Goal: Transaction & Acquisition: Obtain resource

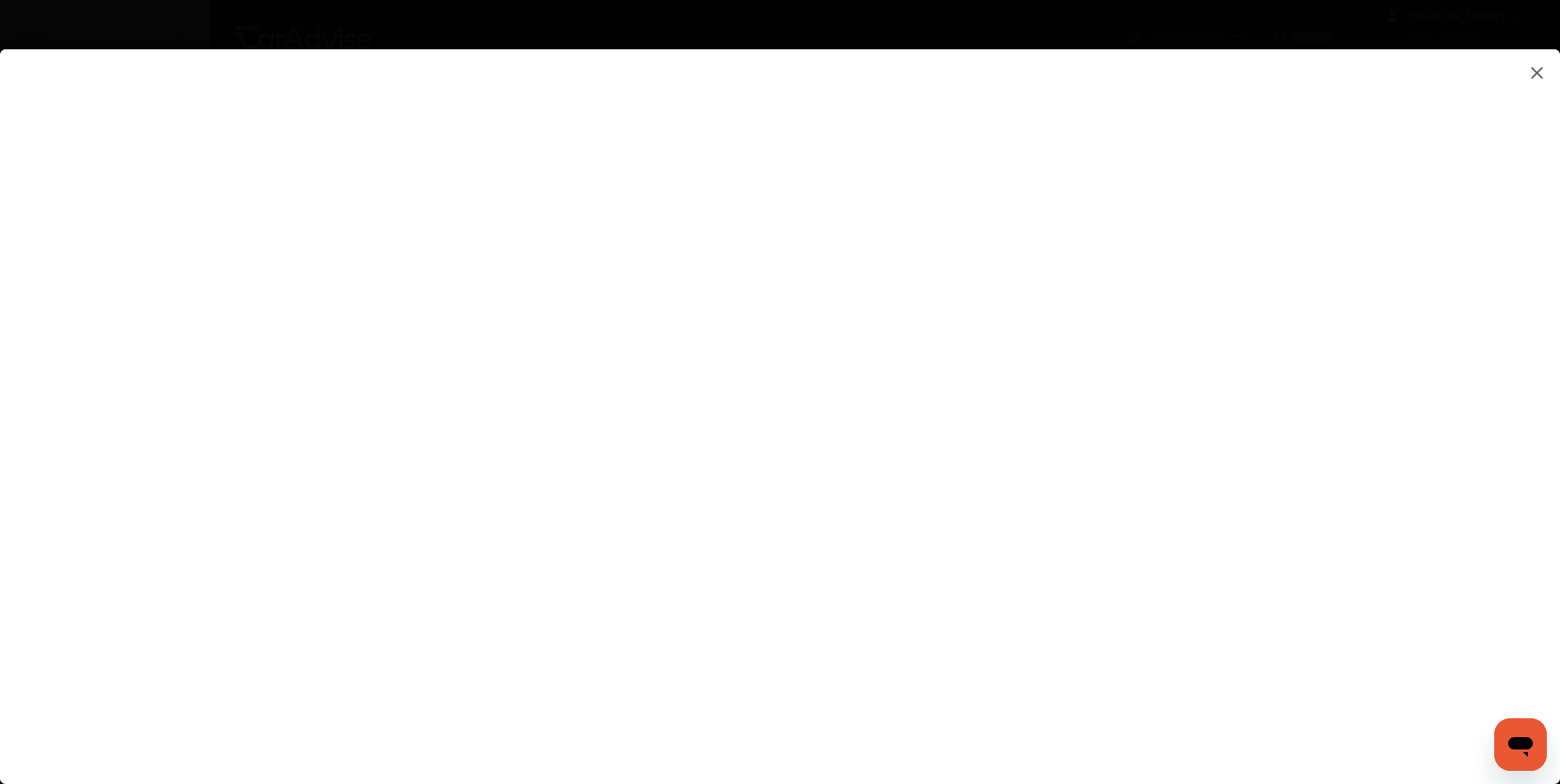
click at [976, 409] on flutter-view at bounding box center [780, 400] width 1560 height 702
type input "**********"
click at [1297, 498] on flutter-view at bounding box center [780, 400] width 1560 height 702
click at [953, 446] on flutter-view at bounding box center [780, 400] width 1560 height 702
type textarea "*******"
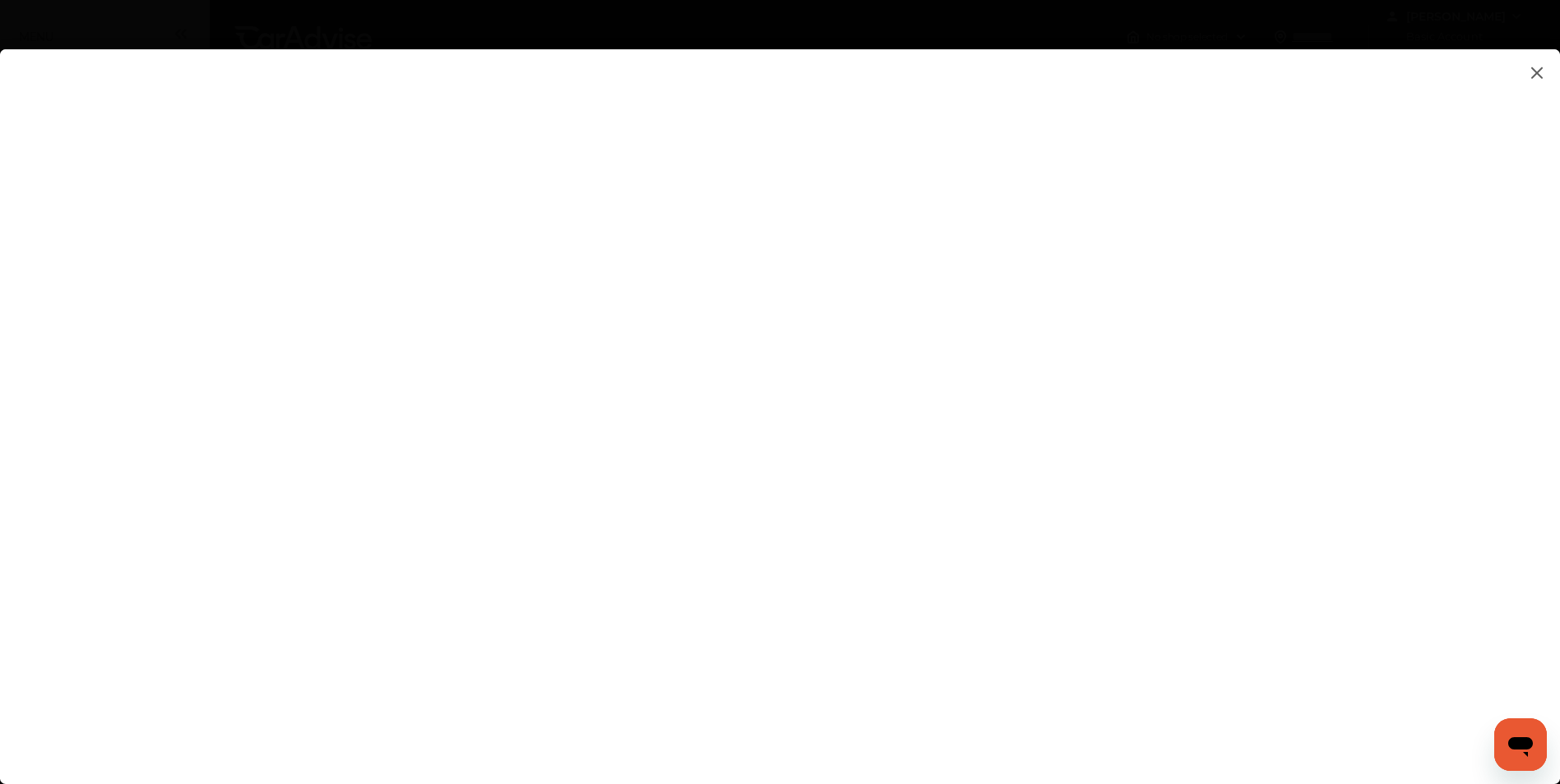
click at [973, 603] on flutter-view at bounding box center [780, 400] width 1560 height 702
click at [1301, 502] on flutter-view at bounding box center [780, 400] width 1560 height 702
click at [960, 494] on flutter-view at bounding box center [780, 400] width 1560 height 702
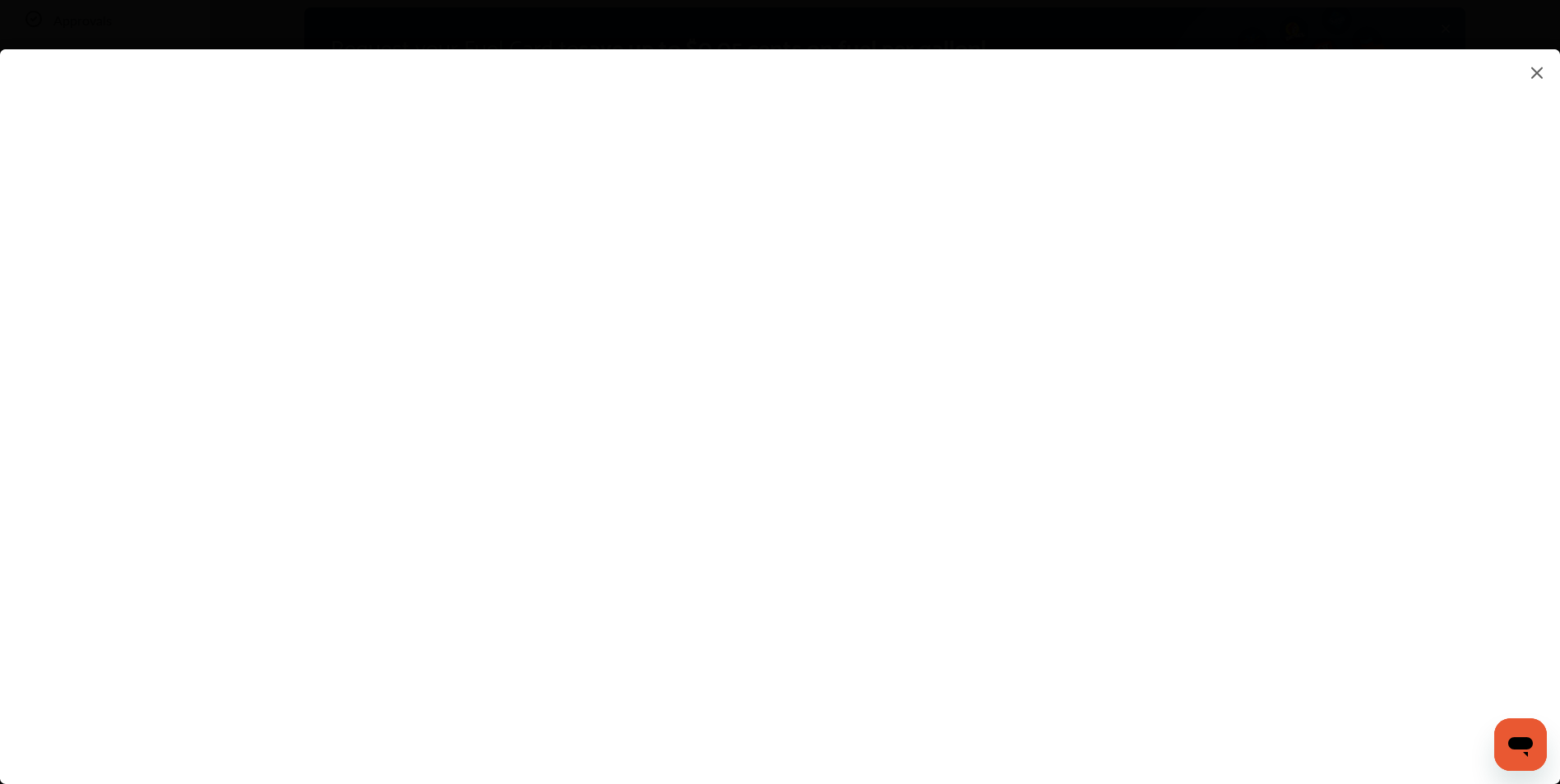
type input "*********"
click at [977, 585] on flutter-view "*********" at bounding box center [780, 400] width 1560 height 702
click at [1292, 583] on flutter-view at bounding box center [780, 400] width 1560 height 702
click at [972, 677] on flutter-view at bounding box center [780, 400] width 1560 height 702
click at [1288, 673] on flutter-view at bounding box center [780, 400] width 1560 height 702
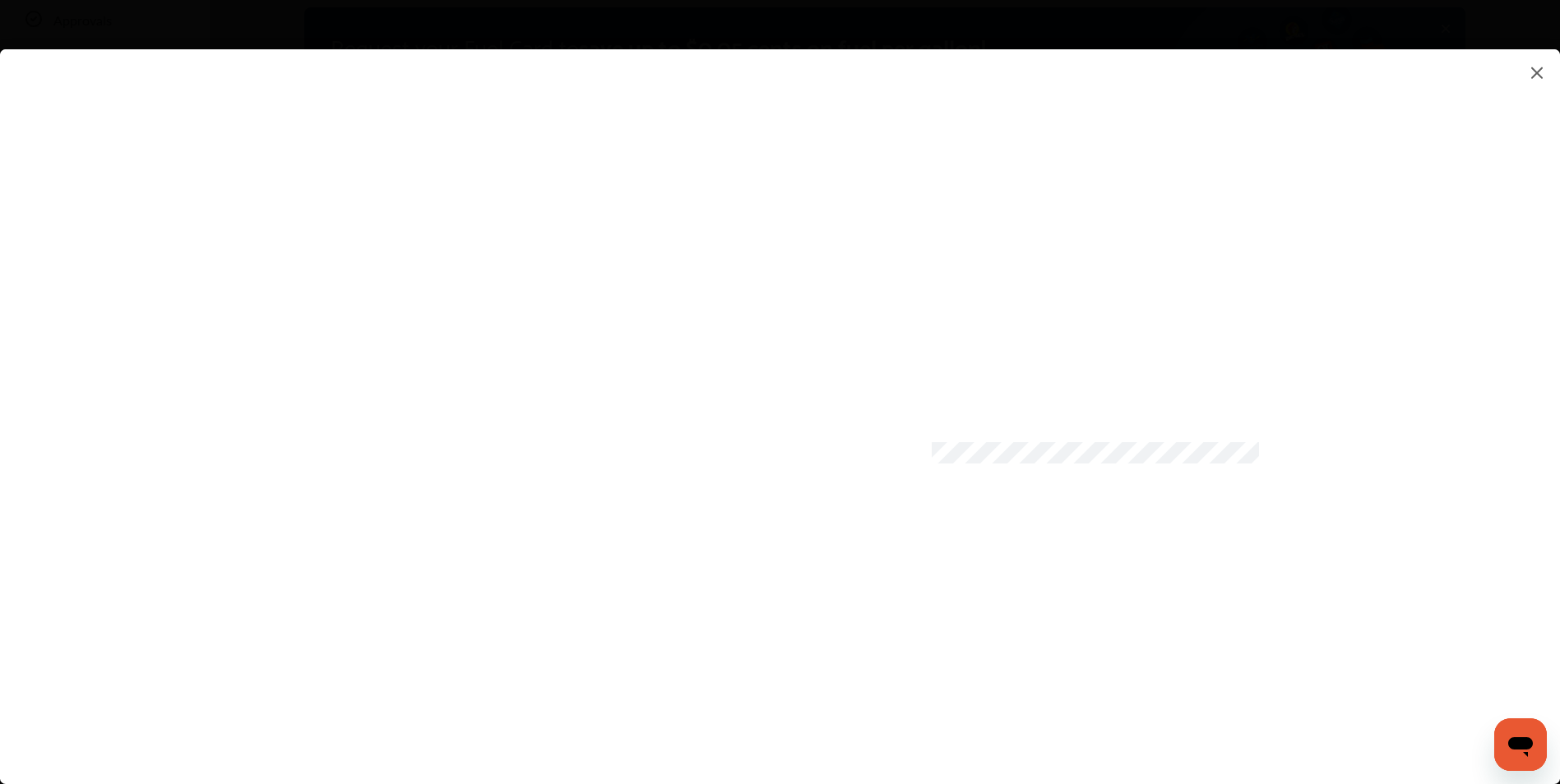
click at [918, 650] on flutter-view at bounding box center [780, 400] width 1560 height 702
click at [1112, 694] on flutter-view at bounding box center [780, 400] width 1560 height 702
click at [1534, 66] on img at bounding box center [1537, 73] width 20 height 21
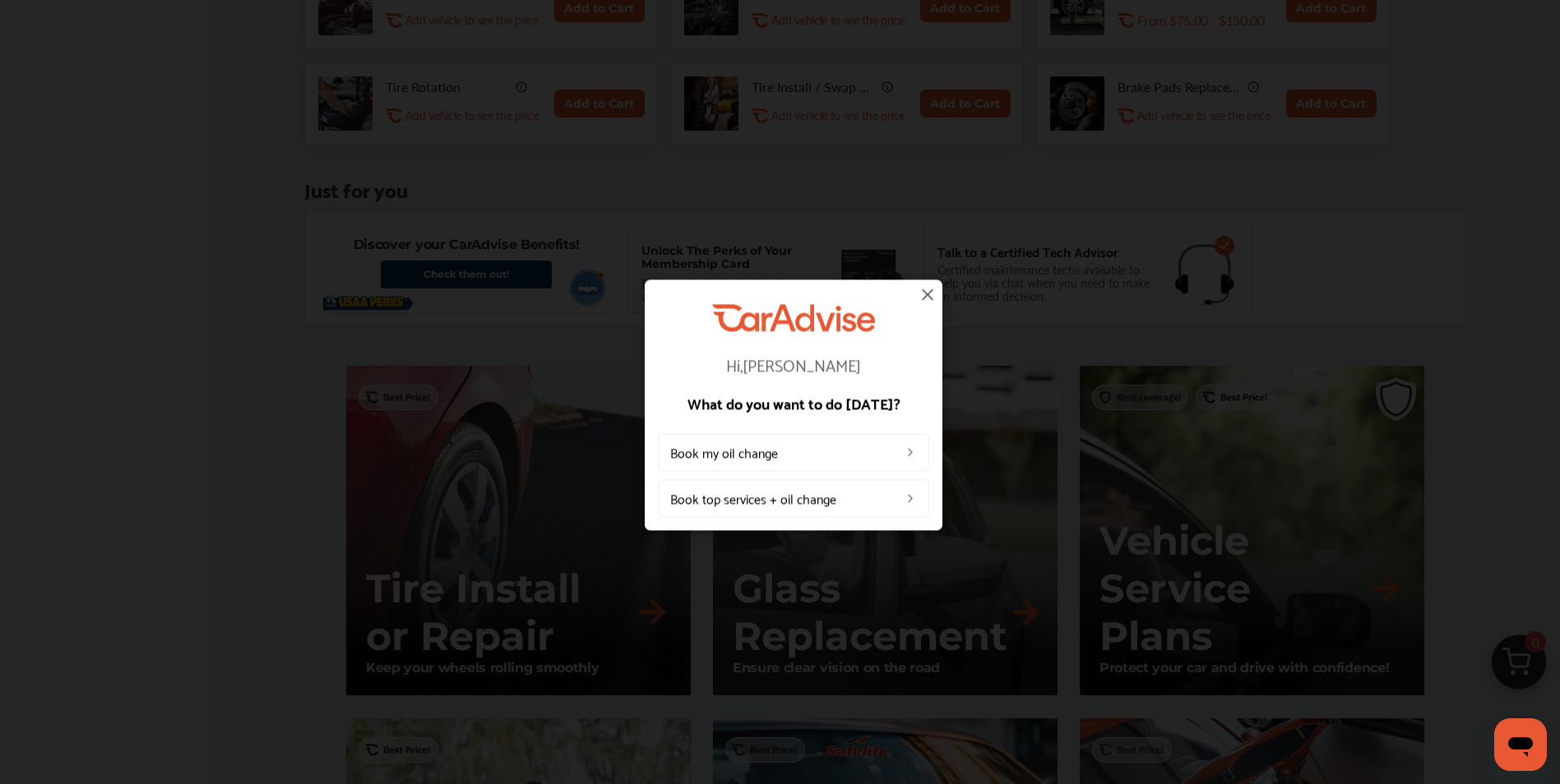
click at [925, 292] on img at bounding box center [927, 294] width 20 height 20
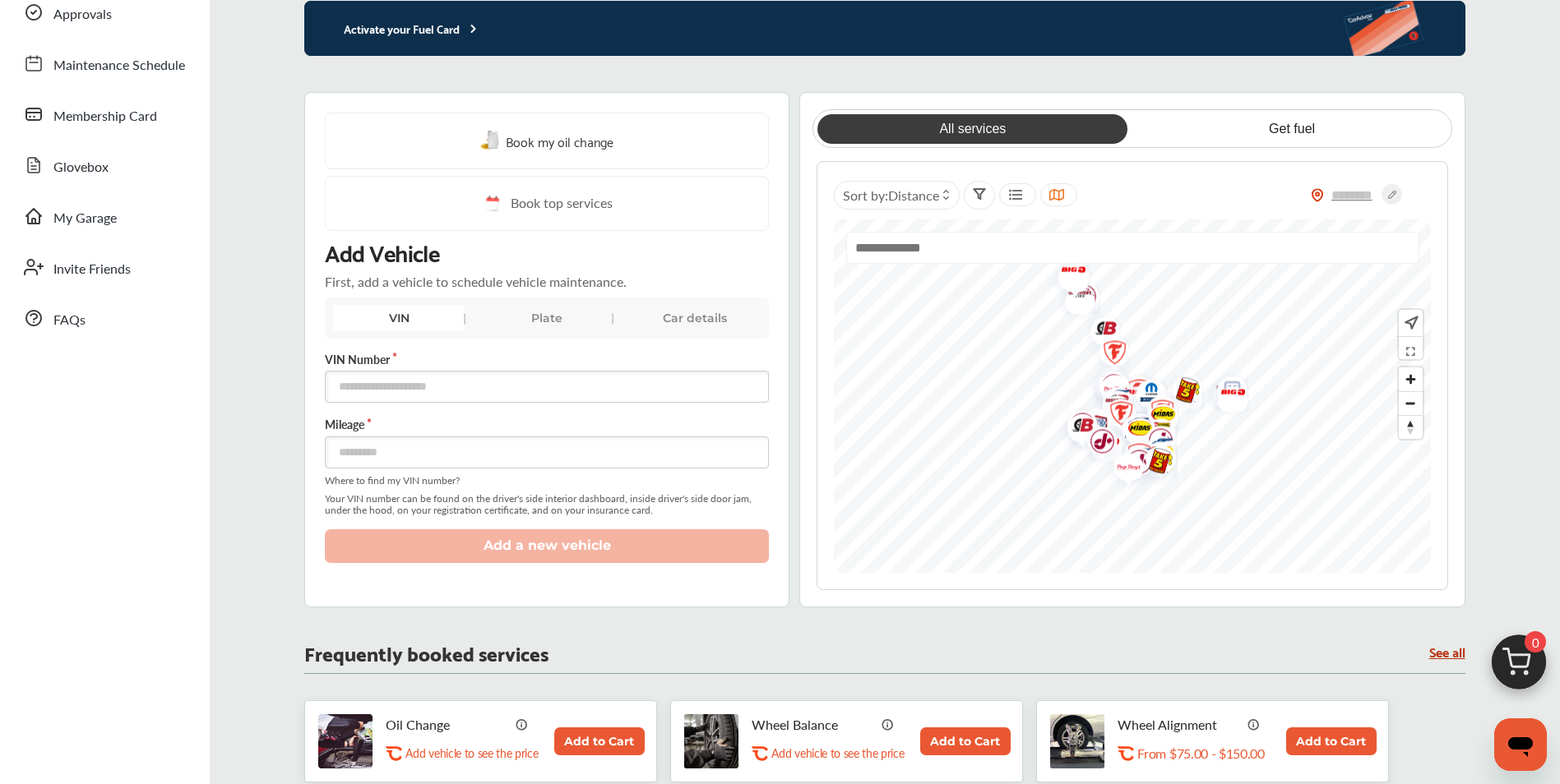
scroll to position [0, 0]
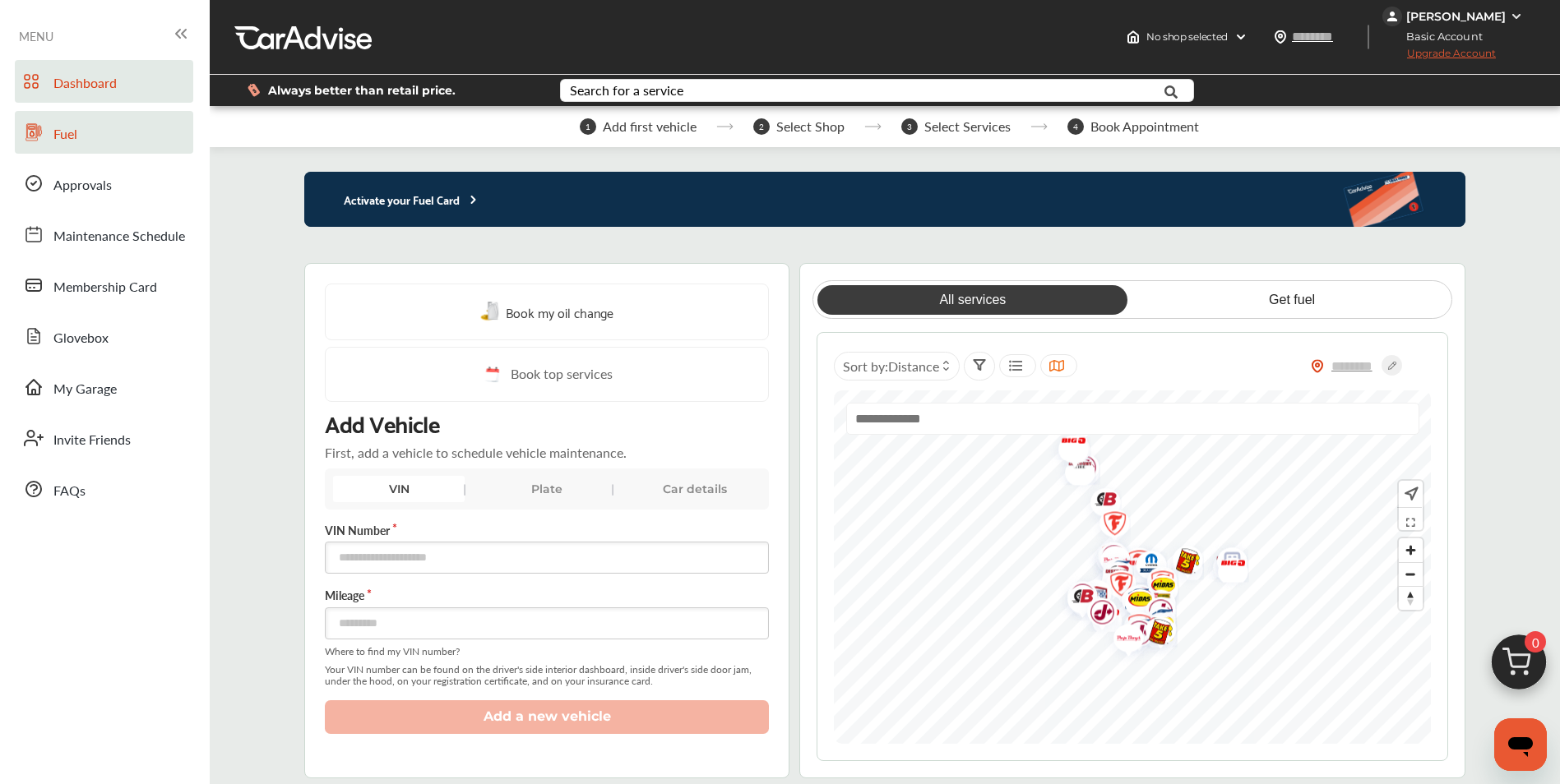
click at [64, 131] on span "Fuel" at bounding box center [65, 135] width 24 height 21
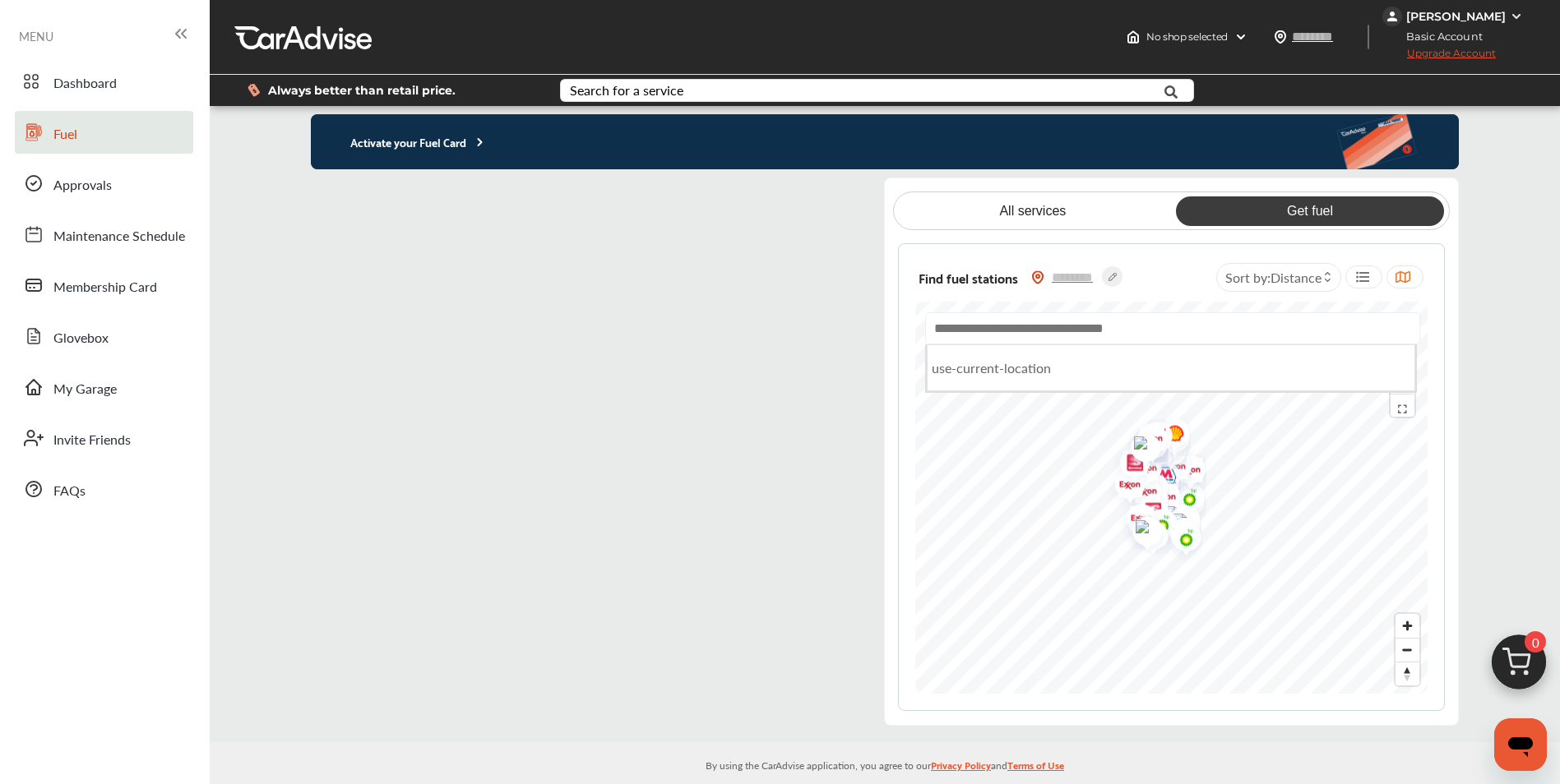
click at [1031, 329] on input "text" at bounding box center [1173, 328] width 495 height 32
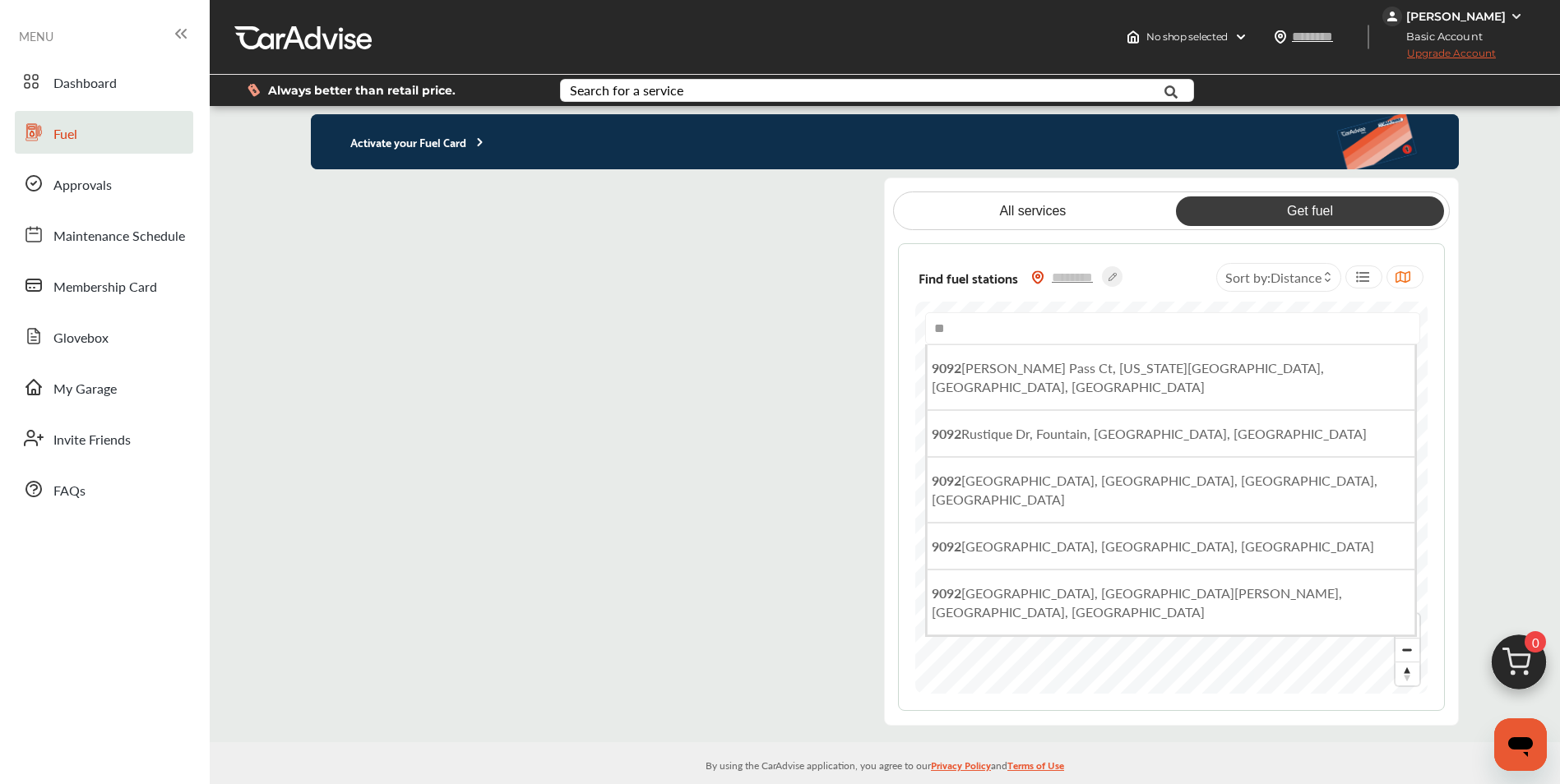
type input "*"
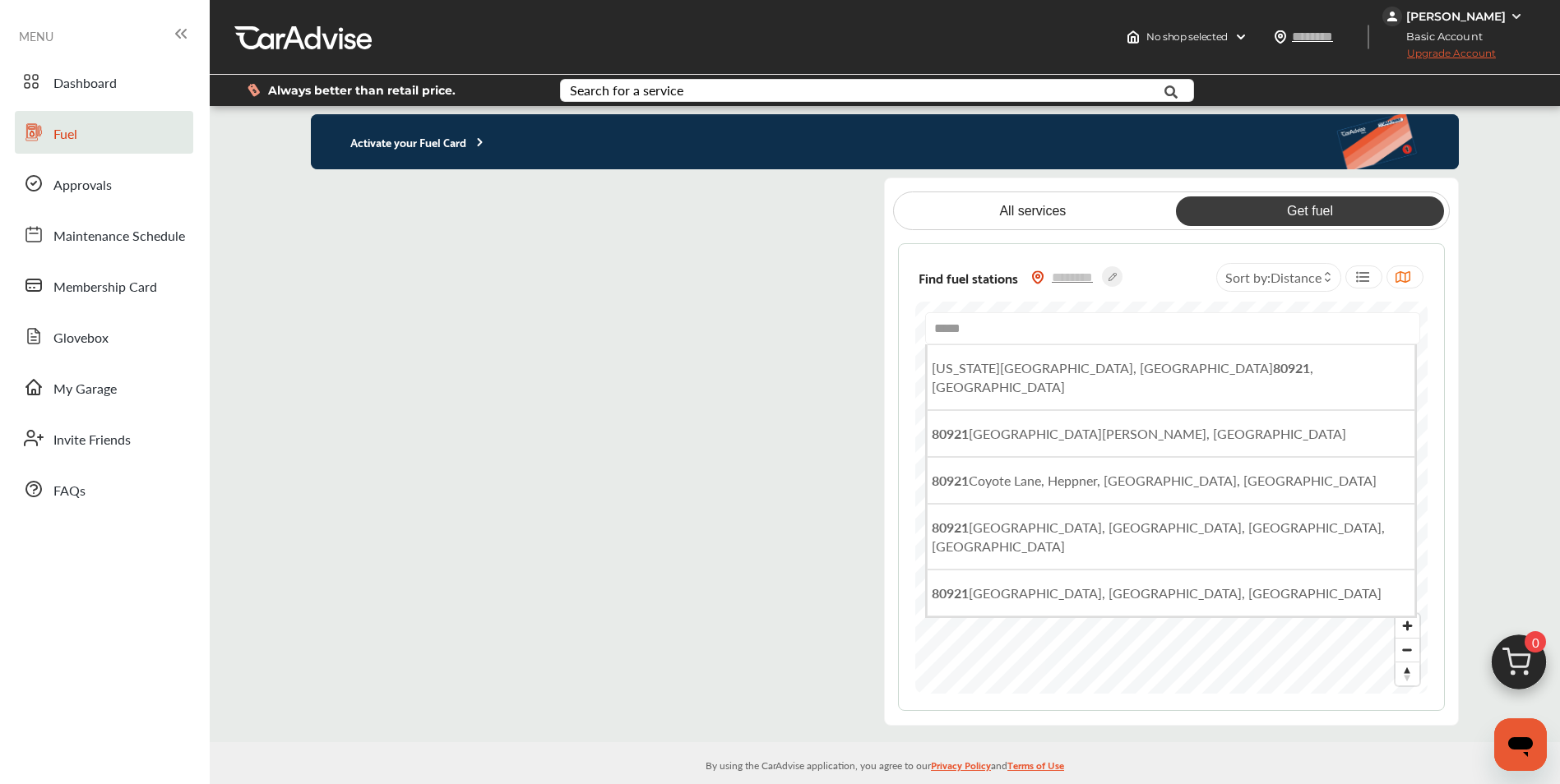
type input "*****"
click at [1281, 273] on span "Distance" at bounding box center [1295, 277] width 51 height 19
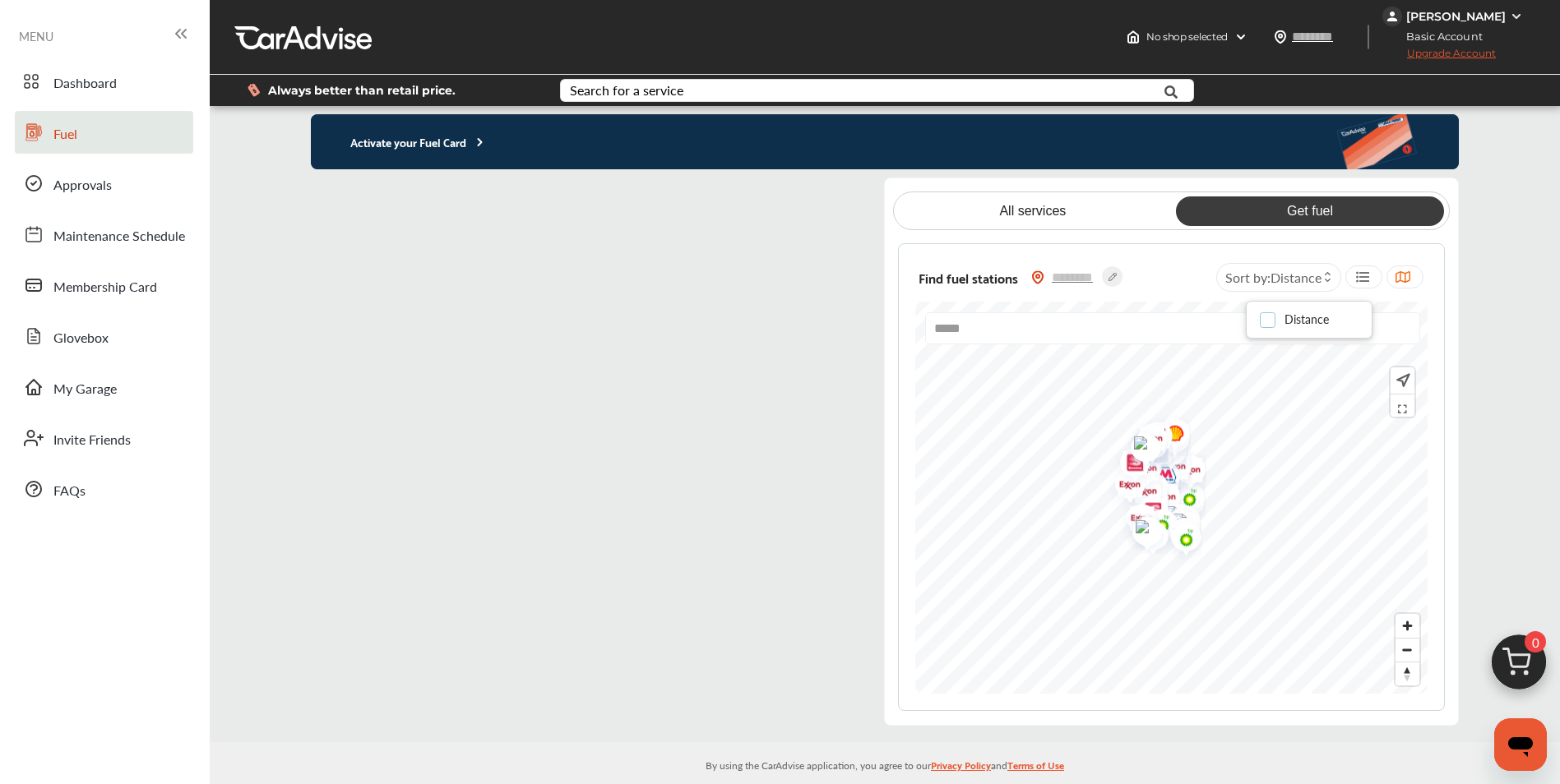
click at [1271, 313] on label at bounding box center [1272, 313] width 25 height 0
click at [1325, 280] on icon at bounding box center [1327, 281] width 8 height 7
click at [1264, 313] on label at bounding box center [1272, 313] width 25 height 0
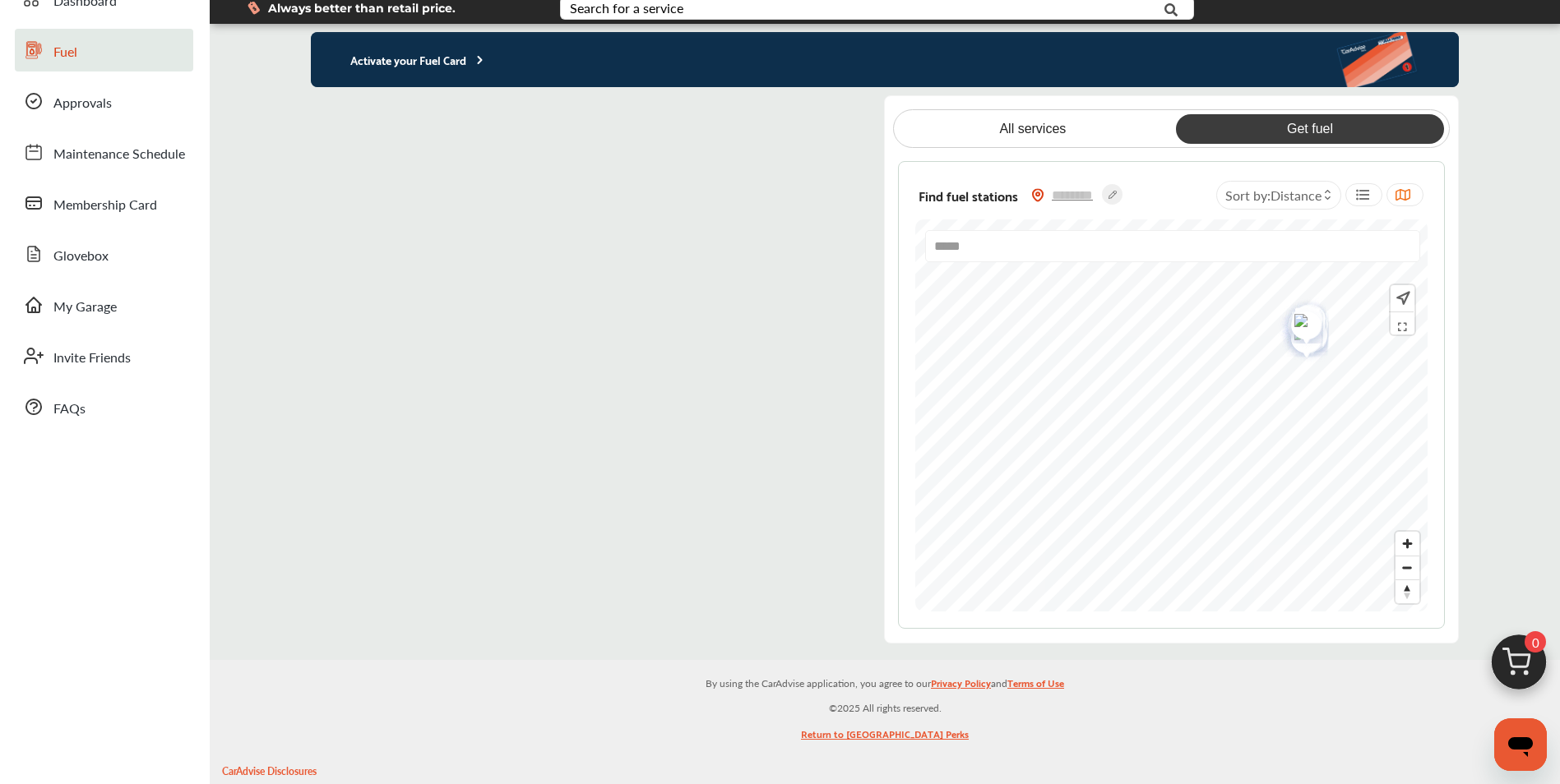
click at [1358, 191] on icon at bounding box center [1362, 194] width 15 height 13
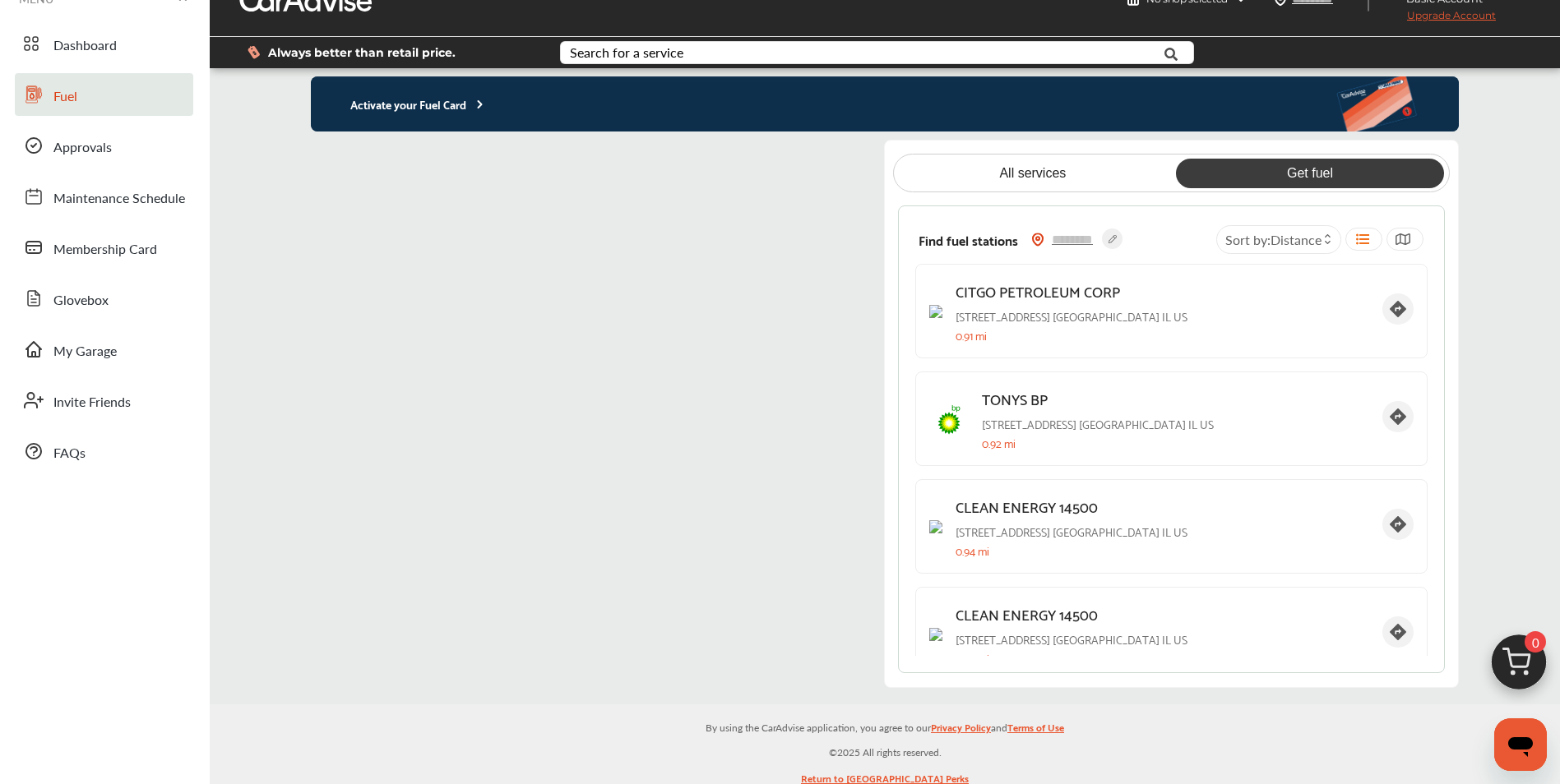
scroll to position [0, 0]
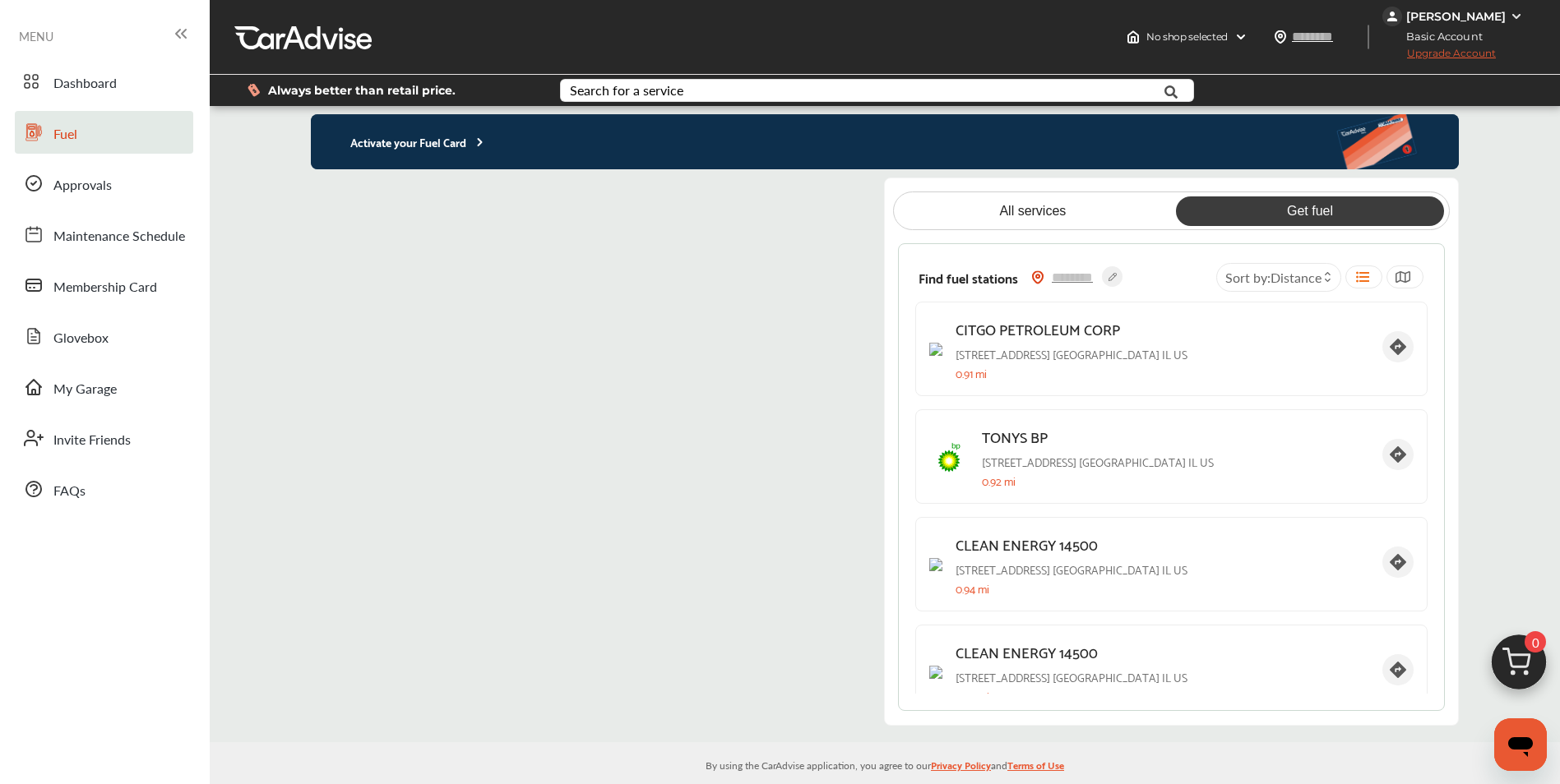
click at [1108, 276] on circle at bounding box center [1112, 277] width 21 height 21
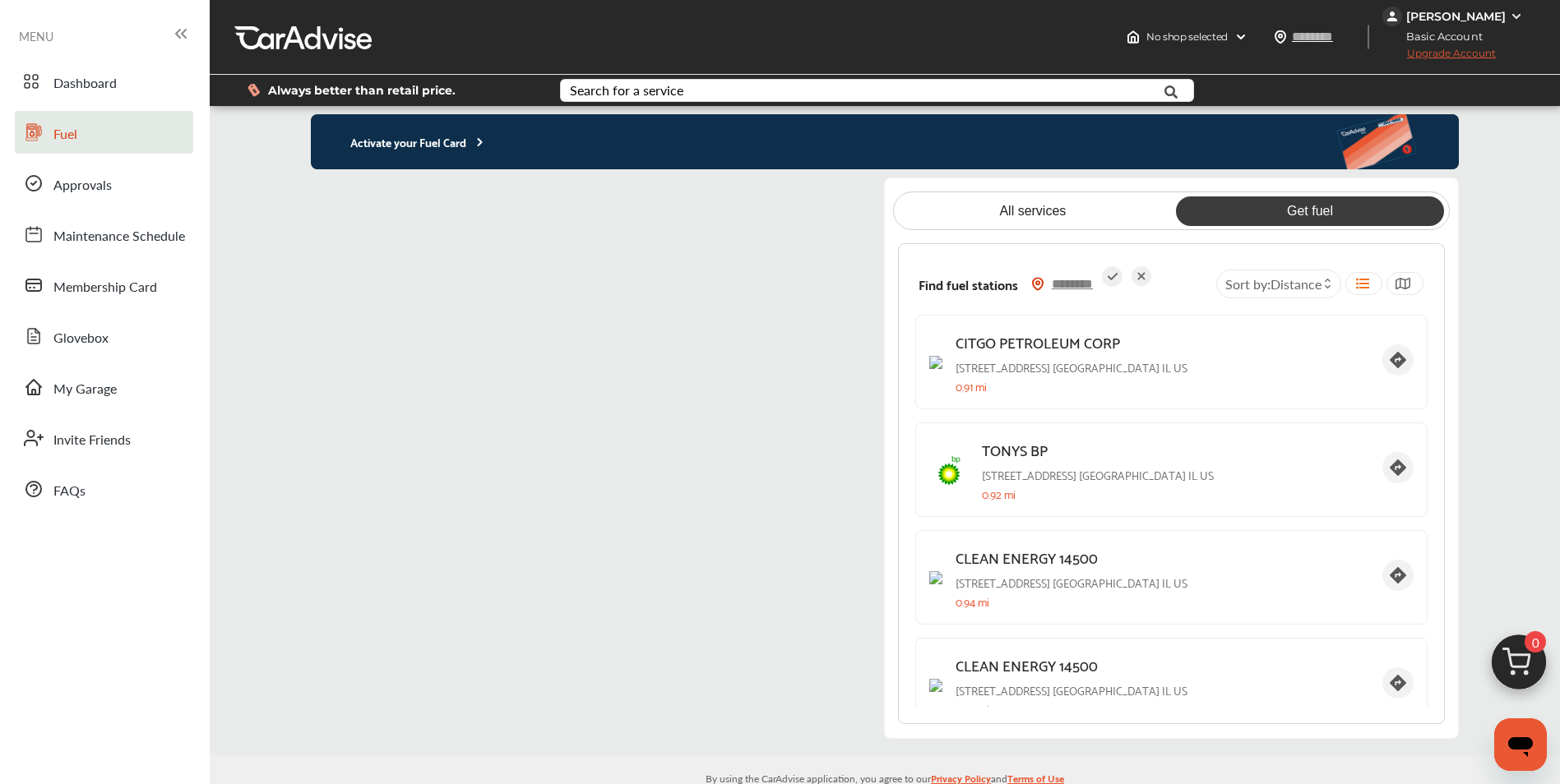
click at [1067, 278] on input "text" at bounding box center [1073, 284] width 58 height 17
type input "*****"
click at [1109, 274] on icon at bounding box center [1112, 277] width 21 height 21
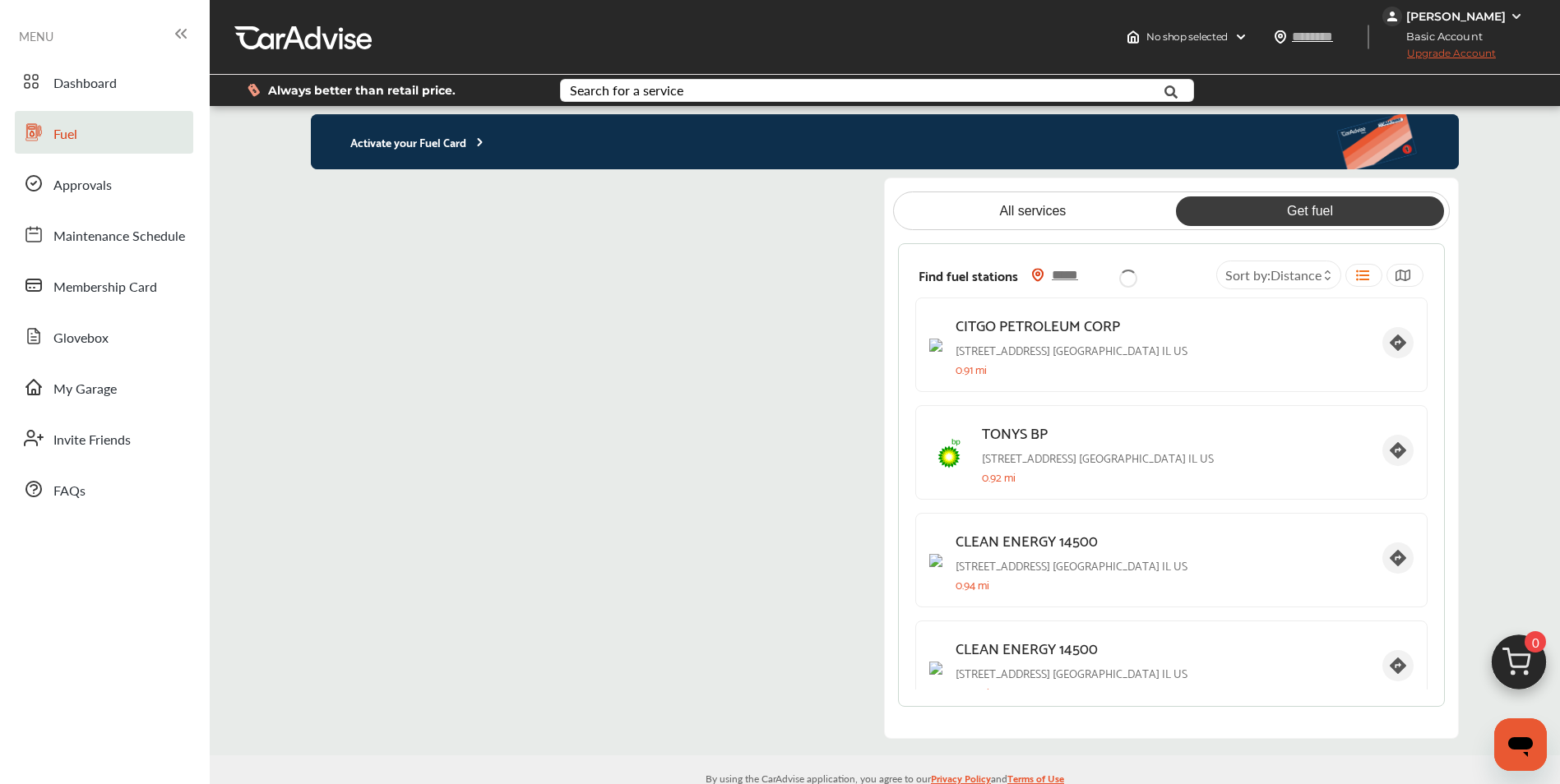
type input "*****"
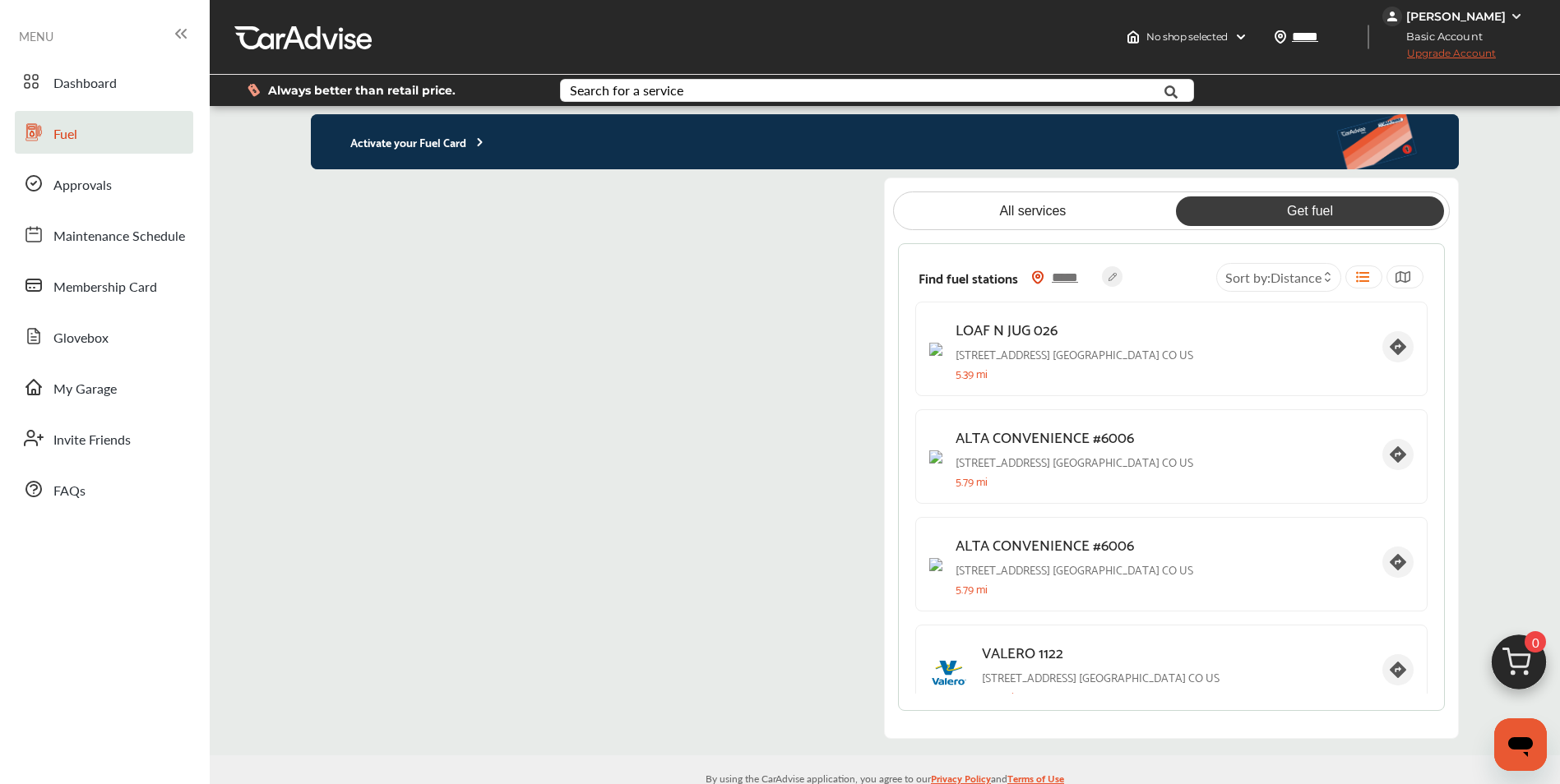
click at [1324, 279] on icon at bounding box center [1327, 281] width 8 height 7
click at [1264, 313] on label at bounding box center [1272, 313] width 25 height 0
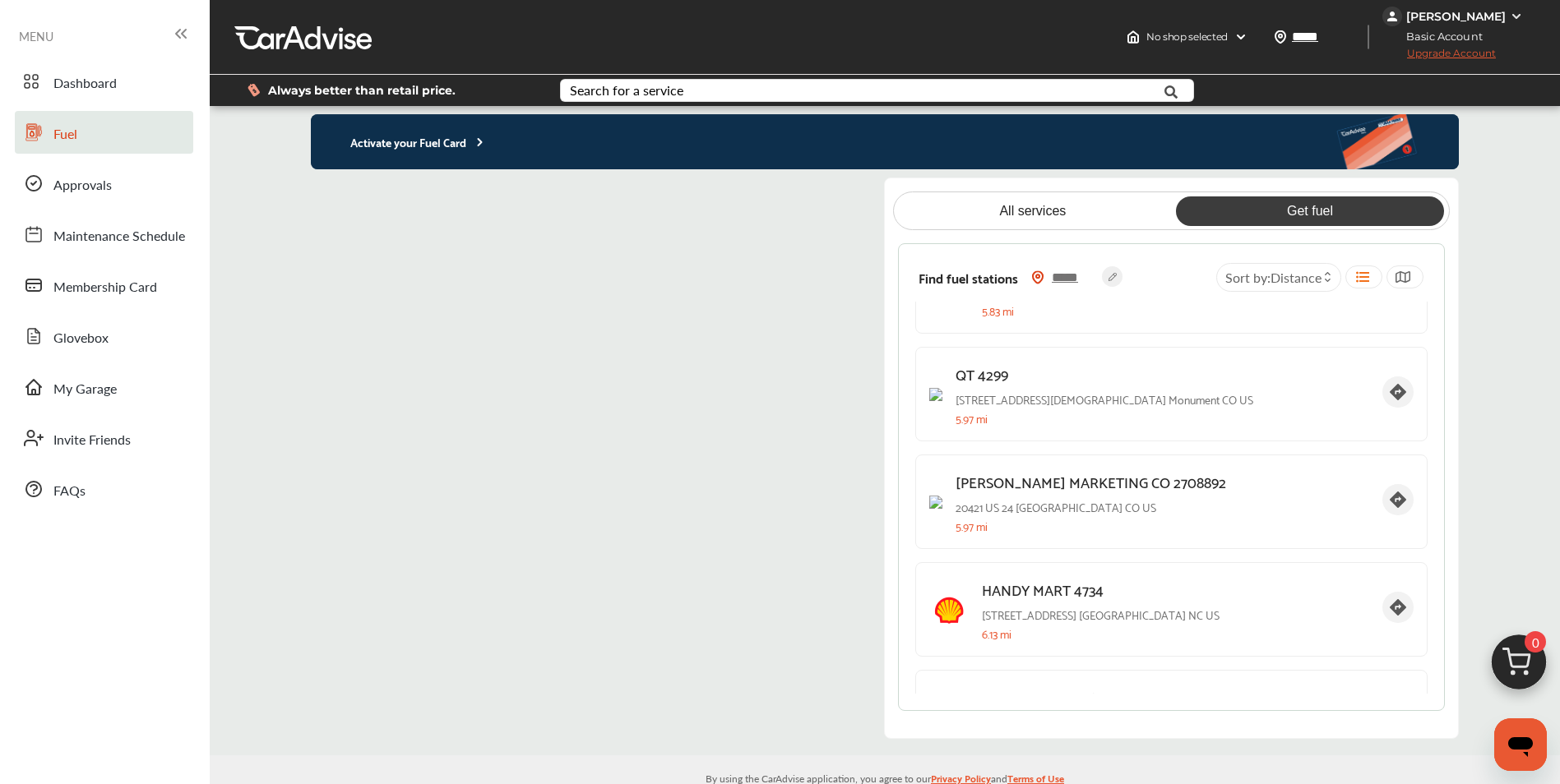
scroll to position [904, 0]
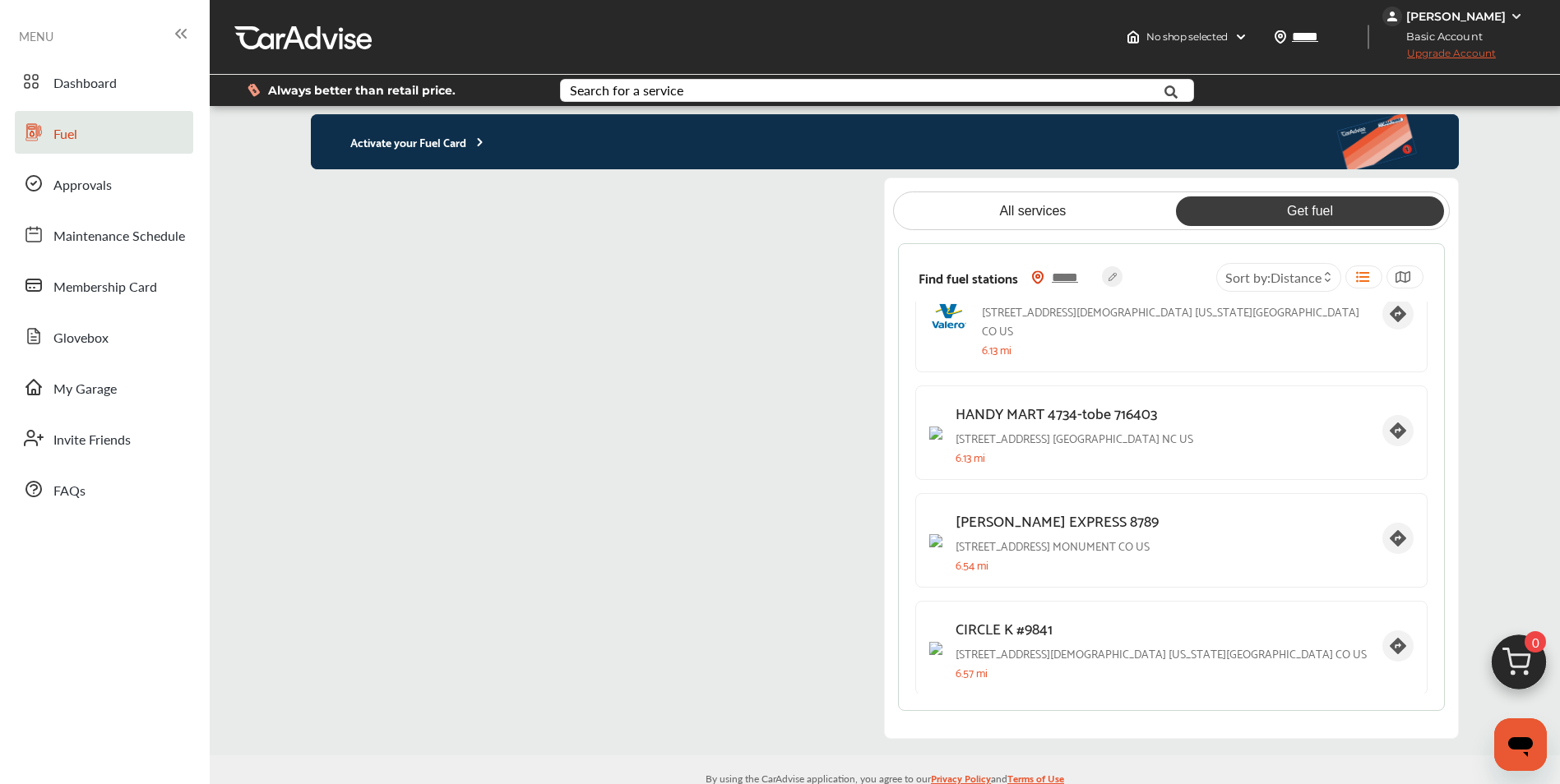
click at [1514, 17] on img at bounding box center [1516, 15] width 13 height 13
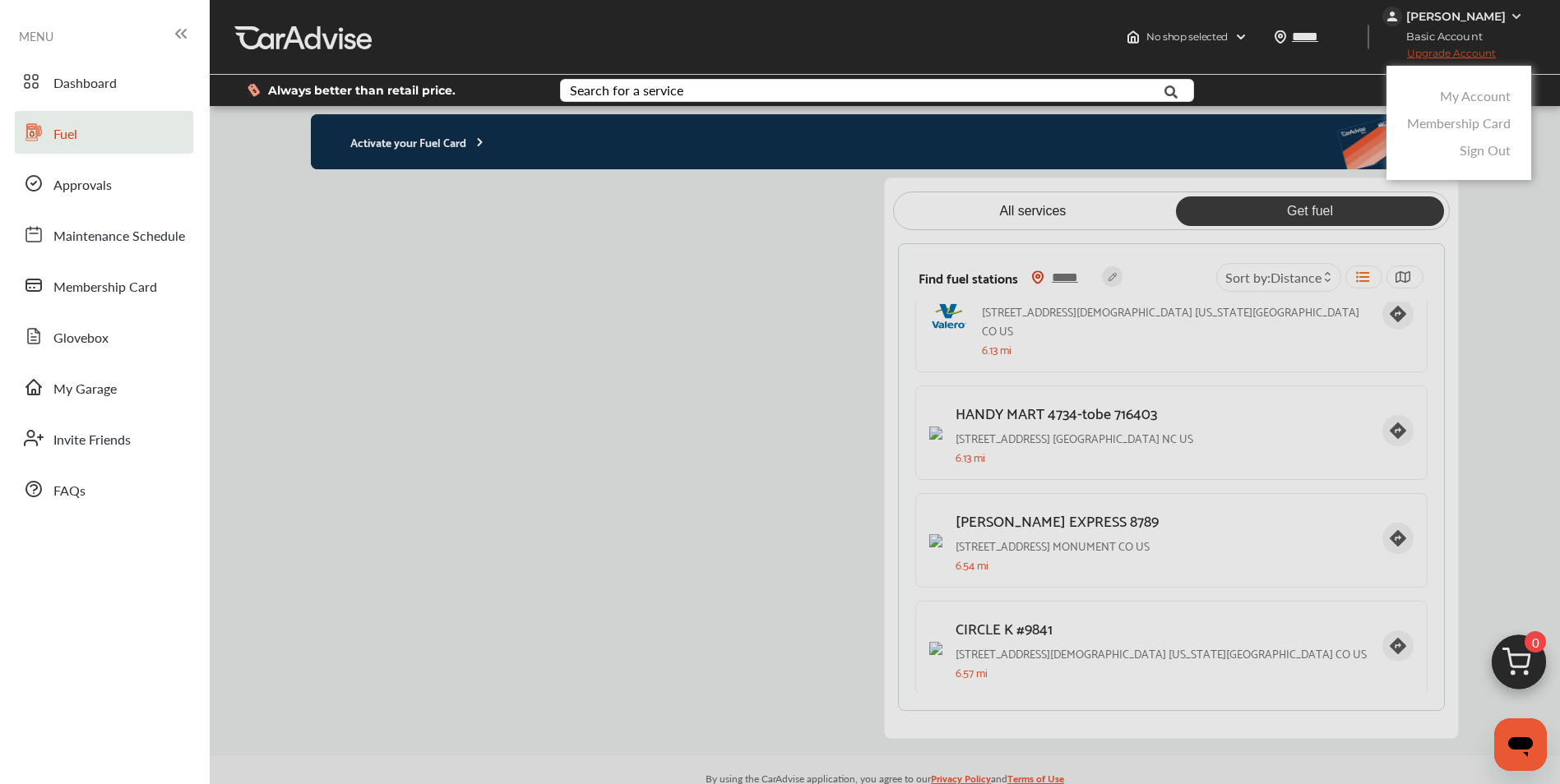
click at [1488, 149] on link "Sign Out" at bounding box center [1484, 150] width 51 height 19
